Goal: Task Accomplishment & Management: Complete application form

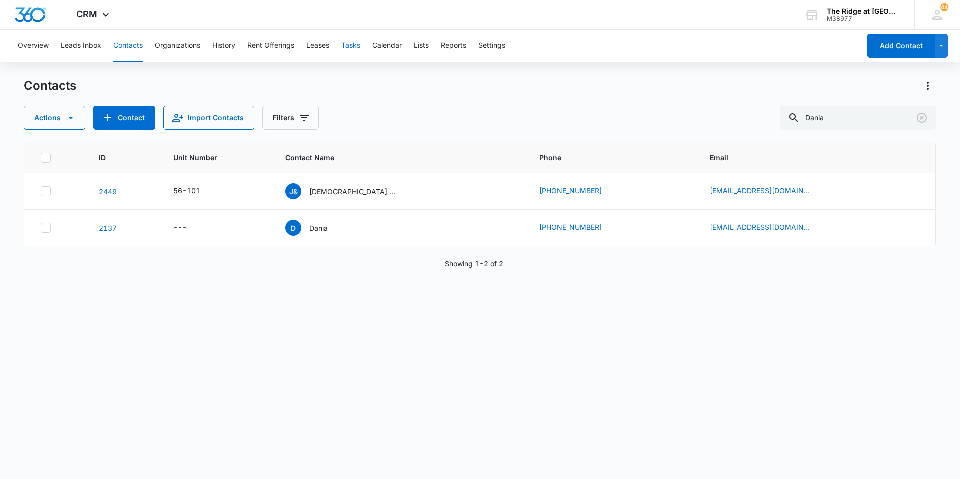
click at [361, 50] on button "Tasks" at bounding box center [351, 46] width 19 height 32
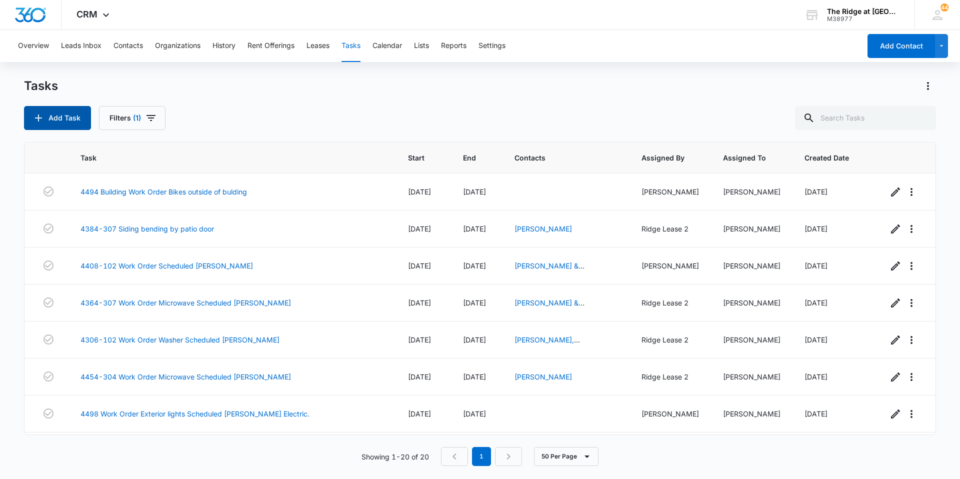
click at [67, 111] on button "Add Task" at bounding box center [57, 118] width 67 height 24
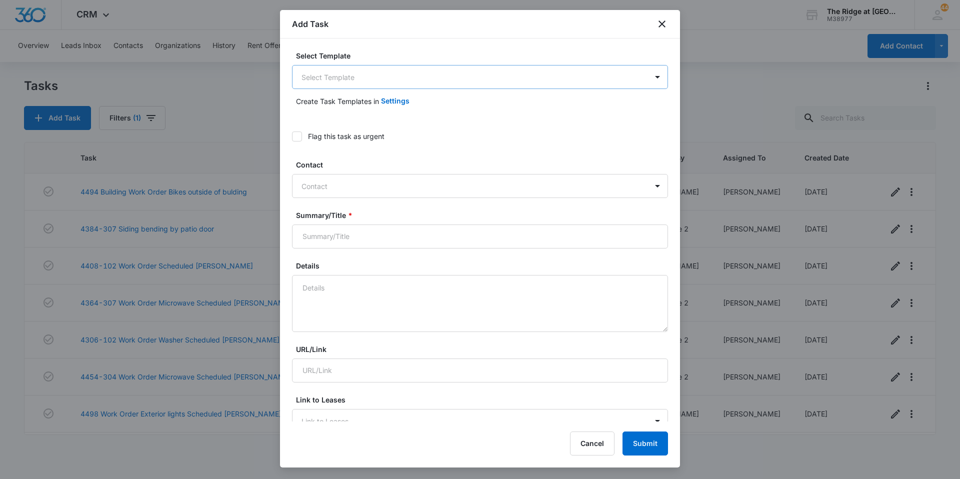
click at [364, 73] on body "CRM Apps Reputation Websites Forms CRM Email Social Content Intelligence Files …" at bounding box center [480, 239] width 960 height 479
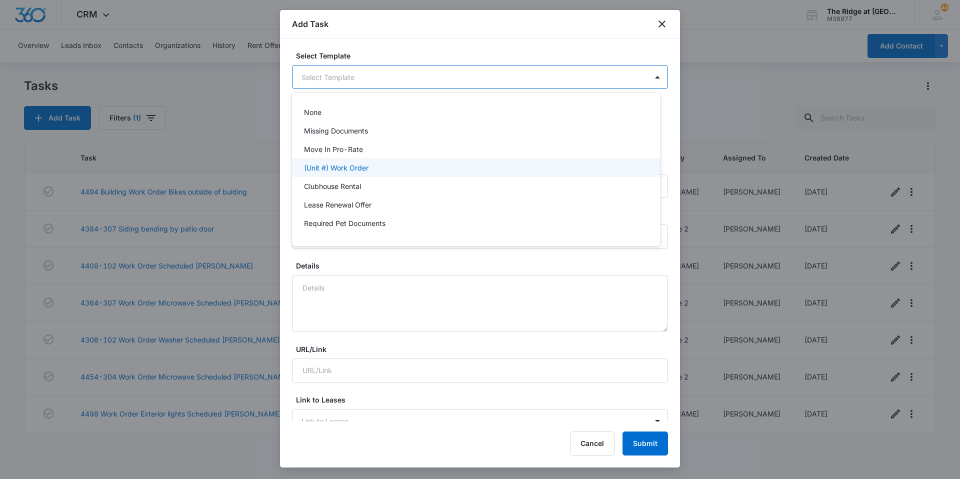
click at [351, 169] on p "(Unit #) Work Order" at bounding box center [336, 168] width 65 height 11
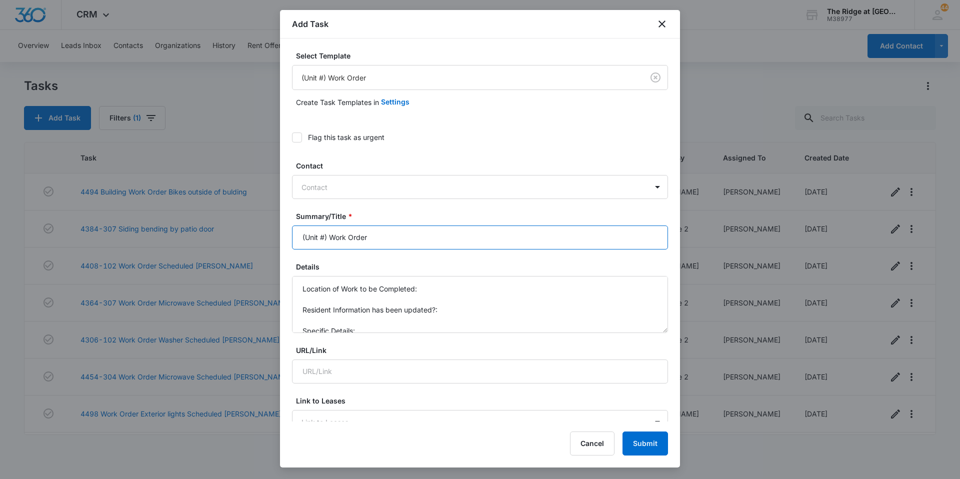
click at [329, 239] on input "(Unit #) Work Order" at bounding box center [480, 238] width 376 height 24
click at [303, 236] on input "94-305 Work Order" at bounding box center [480, 238] width 376 height 24
click at [455, 246] on input "4494-305 Work Order" at bounding box center [480, 238] width 376 height 24
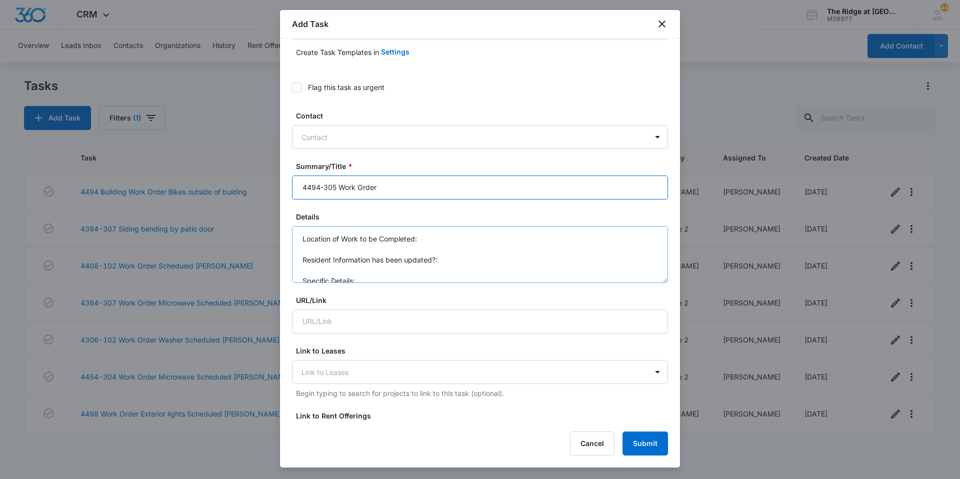
type input "4494-305 Work Order"
drag, startPoint x: 388, startPoint y: 276, endPoint x: 301, endPoint y: 220, distance: 103.2
click at [301, 220] on div "Details Location of Work to be Completed: Resident Information has been updated…" at bounding box center [480, 248] width 376 height 72
click at [464, 240] on textarea "Inspection request. Furnace filter change." at bounding box center [480, 254] width 376 height 57
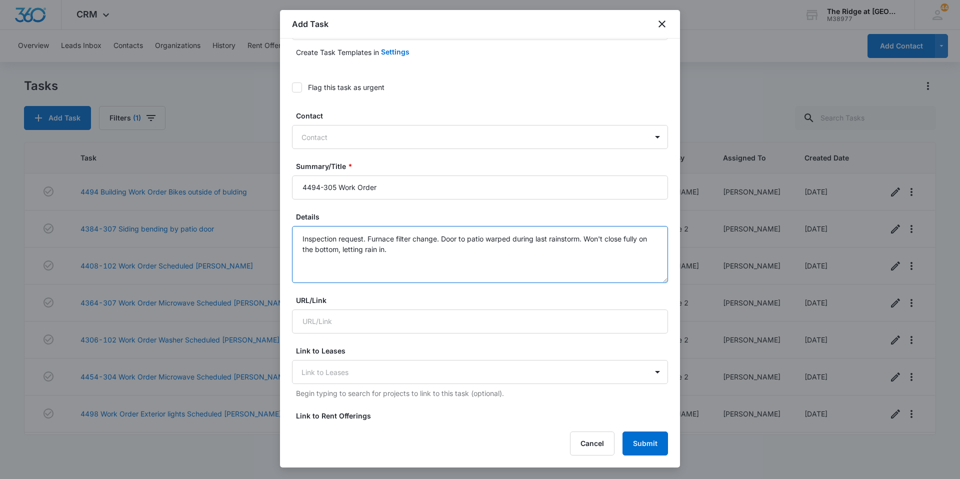
click at [473, 244] on textarea "Inspection request. Furnace filter change. Door to patio warped during last rai…" at bounding box center [480, 254] width 376 height 57
click at [414, 239] on textarea "Inspection request. Furnace filter change. Door to patio warped during last rai…" at bounding box center [480, 254] width 376 height 57
click at [447, 254] on textarea "Inspection request. Furnace filter change. Door to patio warped during last rai…" at bounding box center [480, 254] width 376 height 57
click at [477, 256] on textarea "Inspection request. Furnace filter change. Door to patio warped during last rai…" at bounding box center [480, 254] width 376 height 57
click at [519, 252] on textarea "Inspection request. Furnace filter change. Door to patio warped during last rai…" at bounding box center [480, 254] width 376 height 57
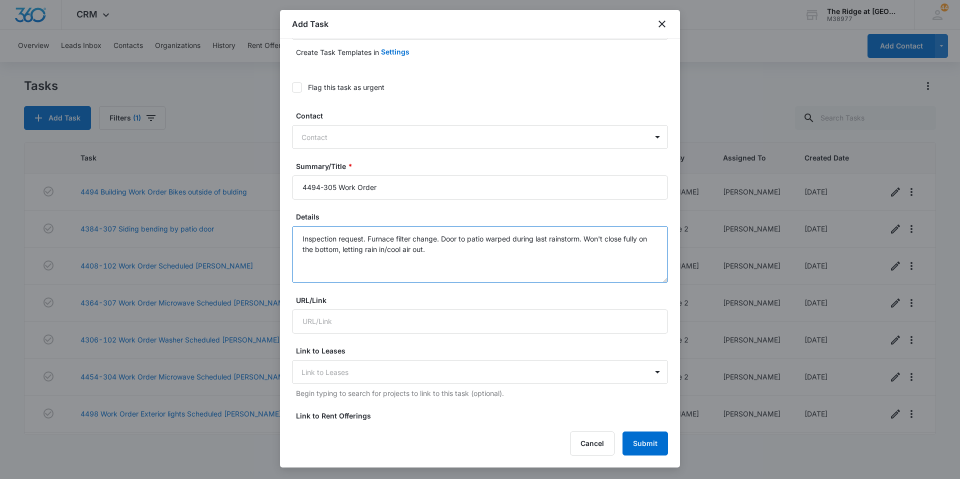
click at [447, 247] on textarea "Inspection request. Furnace filter change. Door to patio warped during last rai…" at bounding box center [480, 254] width 376 height 57
click at [480, 251] on textarea "Inspection request. Furnace filter change. Door to patio warped during last rai…" at bounding box center [480, 254] width 376 height 57
click at [336, 240] on textarea "Inspection request. Furnace filter change. Door to patio warped during last rai…" at bounding box center [480, 254] width 376 height 57
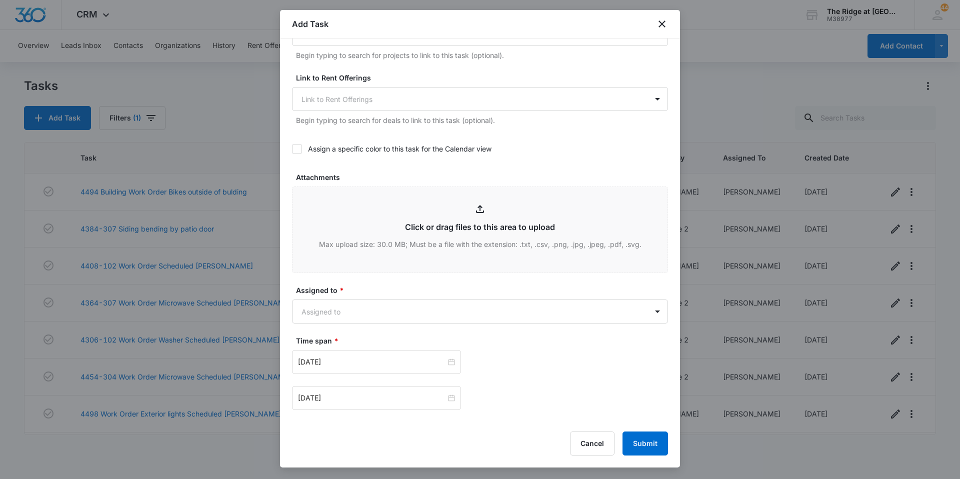
scroll to position [400, 0]
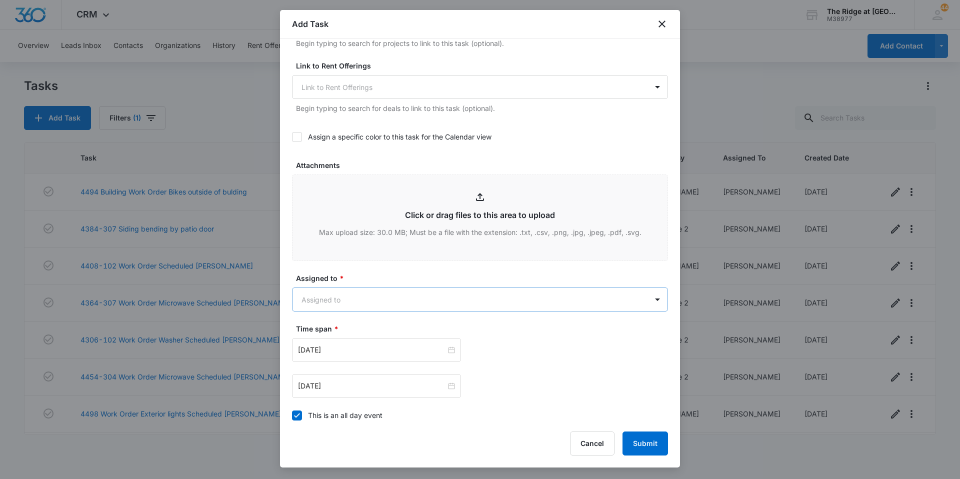
type textarea "Inspection maintenance request. Furnace filter change. Door to patio warped dur…"
click at [366, 305] on body "CRM Apps Reputation Websites Forms CRM Email Social Content Intelligence Files …" at bounding box center [480, 239] width 960 height 479
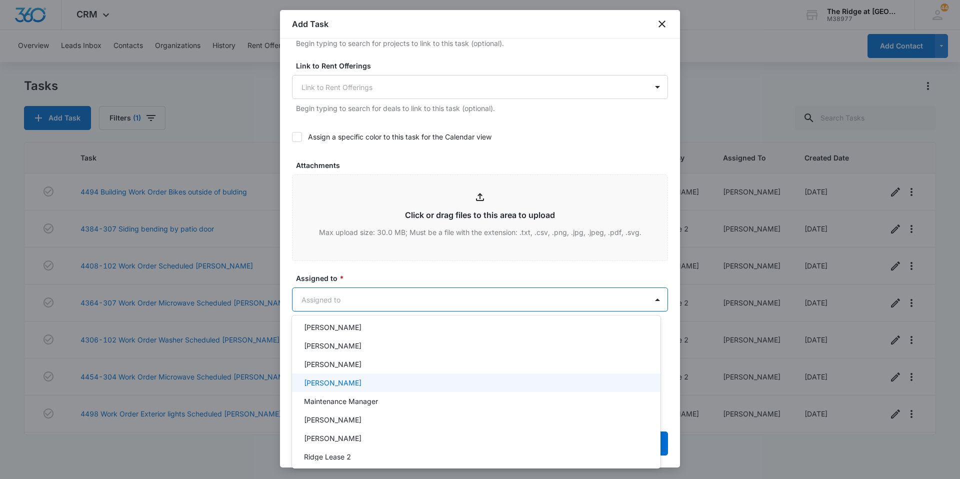
scroll to position [108, 0]
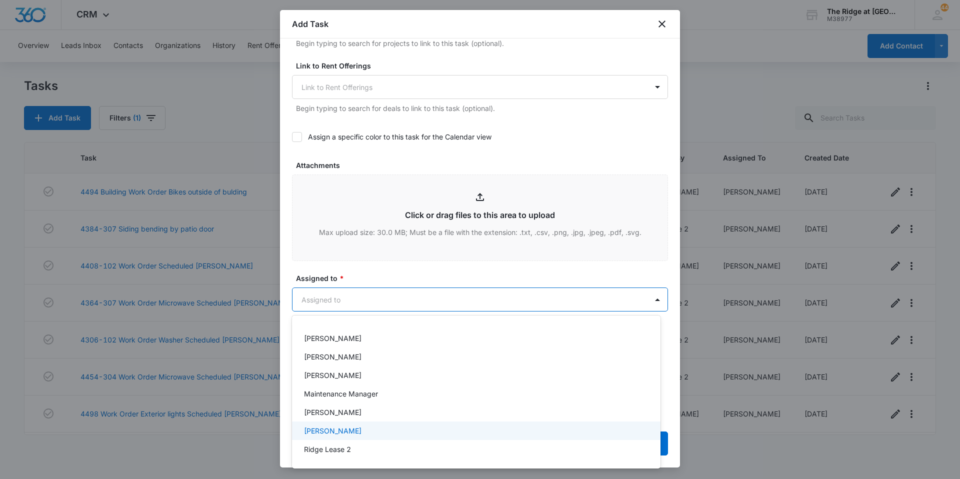
click at [349, 424] on div "[PERSON_NAME]" at bounding box center [476, 431] width 369 height 19
click at [405, 270] on div at bounding box center [480, 239] width 960 height 479
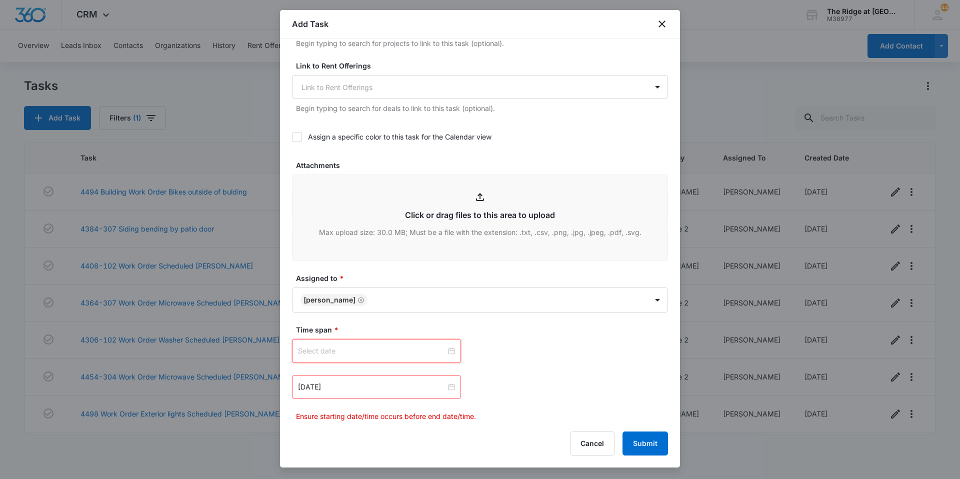
click at [385, 354] on input at bounding box center [372, 351] width 148 height 11
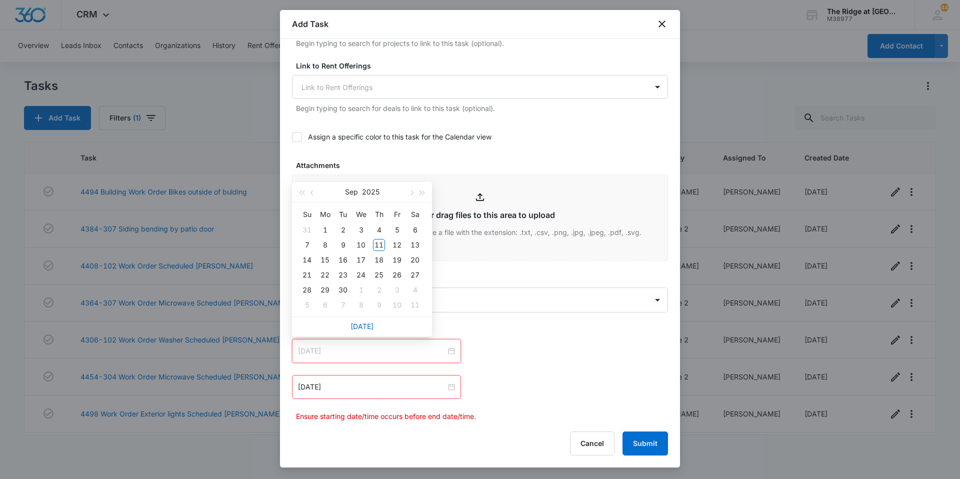
type input "[DATE]"
click at [425, 197] on button "button" at bounding box center [422, 192] width 11 height 20
click at [308, 194] on button "button" at bounding box center [312, 192] width 11 height 20
click at [293, 190] on div "[DATE]" at bounding box center [362, 192] width 140 height 21
click at [299, 189] on button "button" at bounding box center [301, 192] width 11 height 20
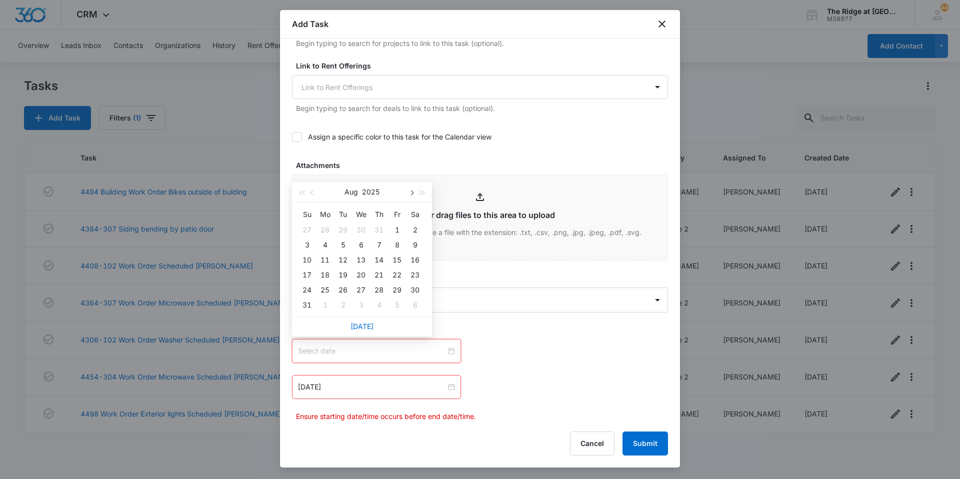
click at [409, 196] on button "button" at bounding box center [411, 192] width 11 height 20
type input "[DATE]"
click at [383, 246] on div "11" at bounding box center [379, 245] width 12 height 12
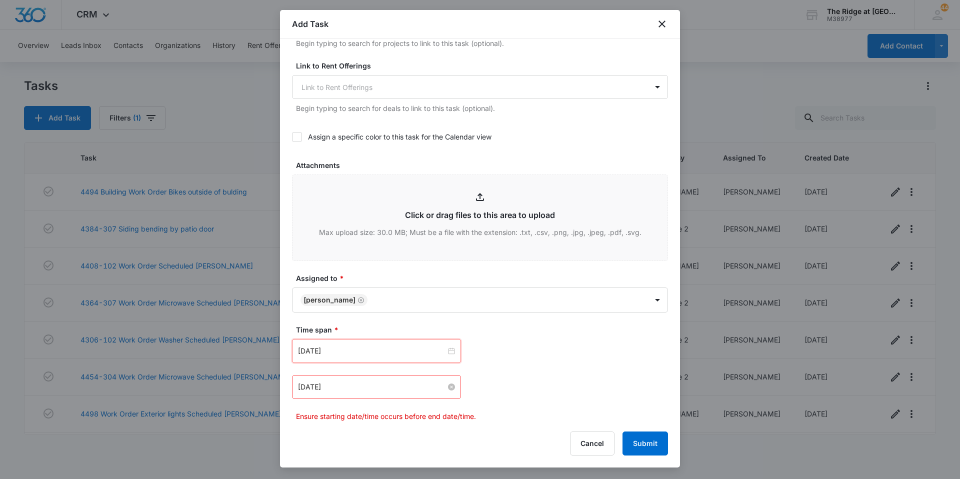
click at [349, 383] on input "[DATE]" at bounding box center [372, 387] width 148 height 11
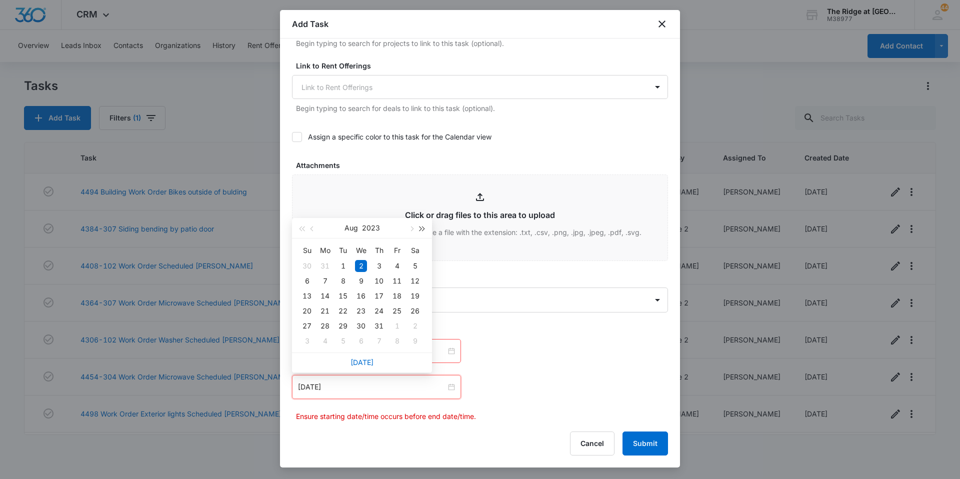
click at [420, 227] on span "button" at bounding box center [422, 229] width 5 height 5
click at [414, 229] on span "button" at bounding box center [411, 229] width 5 height 5
type input "[DATE]"
click at [327, 298] on div "15" at bounding box center [325, 296] width 12 height 12
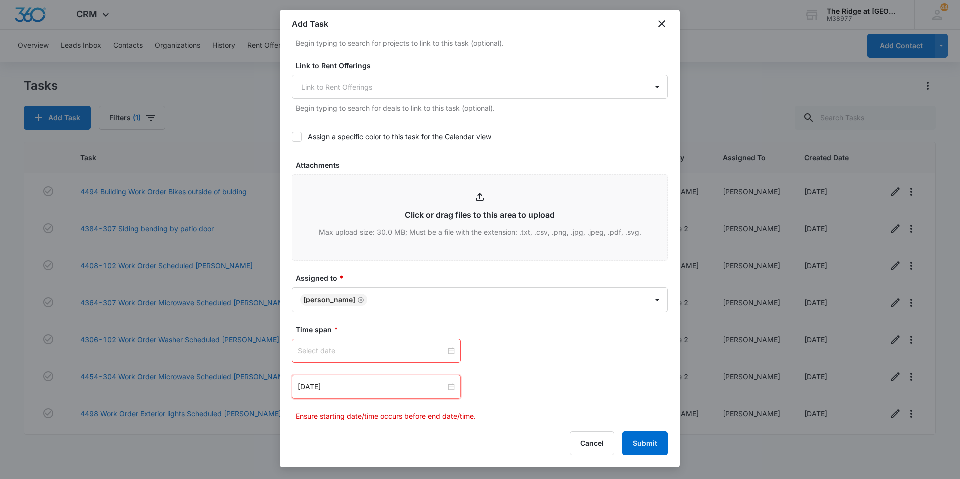
click at [422, 350] on input at bounding box center [372, 351] width 148 height 11
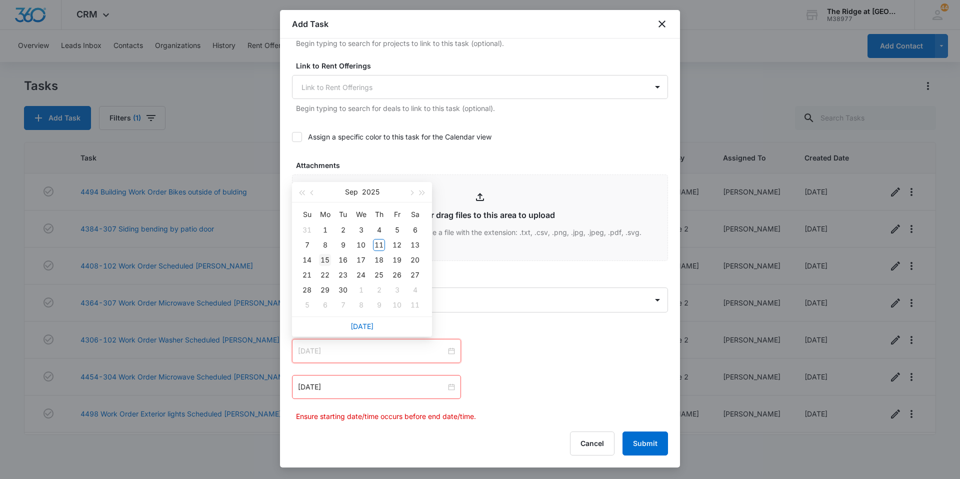
type input "[DATE]"
click at [324, 259] on div "15" at bounding box center [325, 260] width 12 height 12
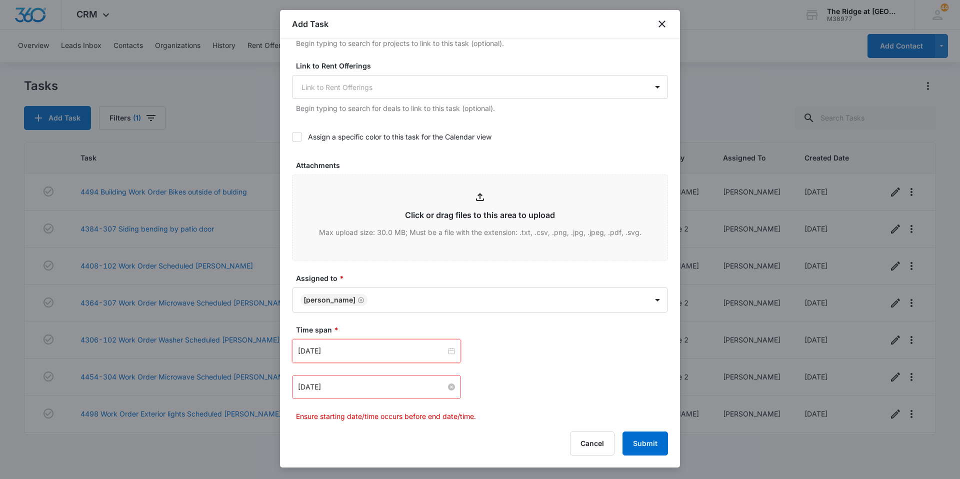
click at [449, 392] on div "[DATE]" at bounding box center [376, 387] width 157 height 11
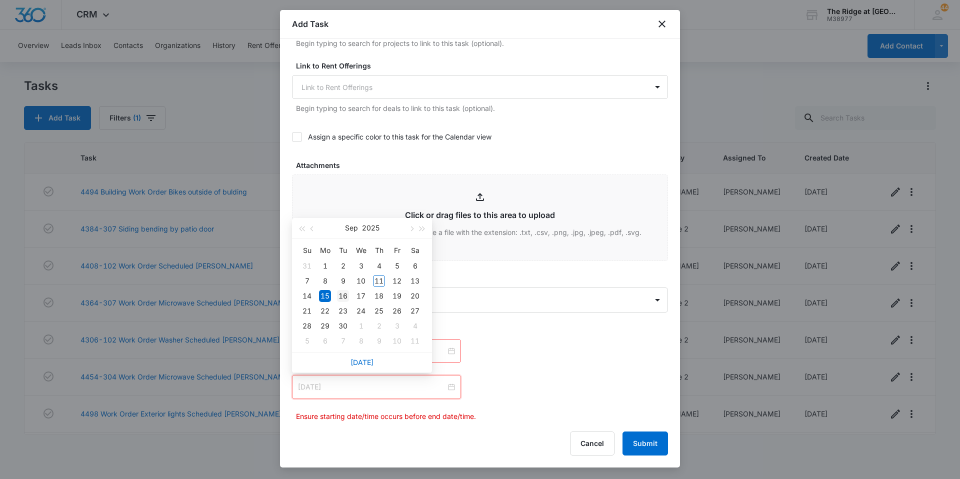
type input "[DATE]"
click at [344, 298] on div "16" at bounding box center [343, 296] width 12 height 12
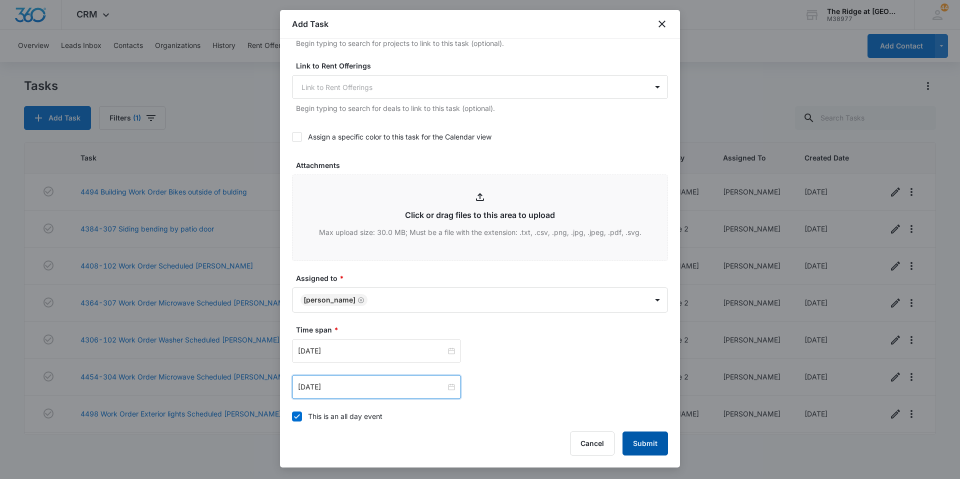
click at [645, 442] on button "Submit" at bounding box center [646, 444] width 46 height 24
